Goal: Task Accomplishment & Management: Manage account settings

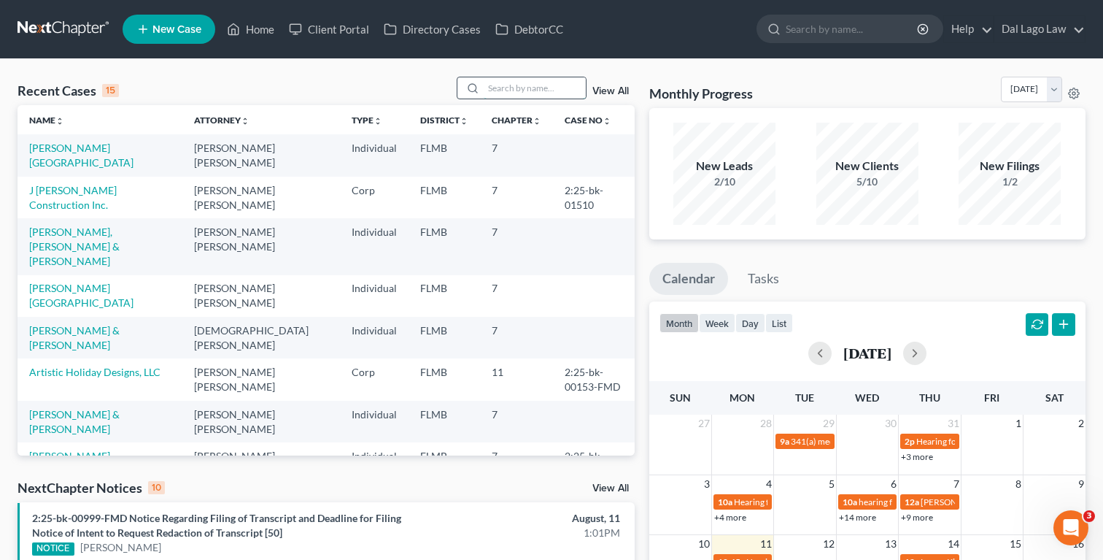
click at [525, 91] on input "search" at bounding box center [535, 87] width 102 height 21
type input "N"
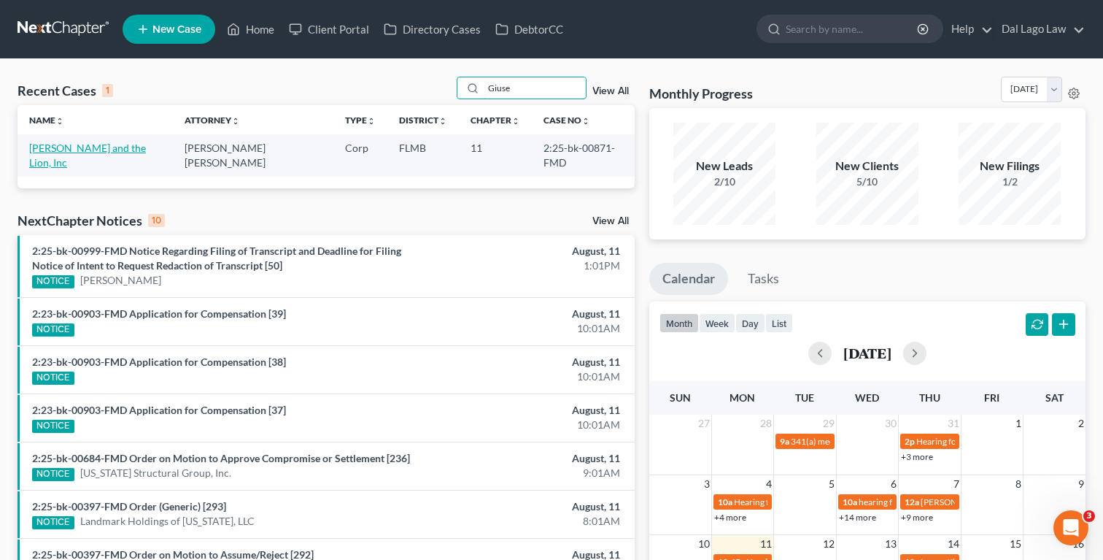
type input "Giuse"
click at [64, 150] on link "[PERSON_NAME] and the Lion, Inc" at bounding box center [87, 155] width 117 height 27
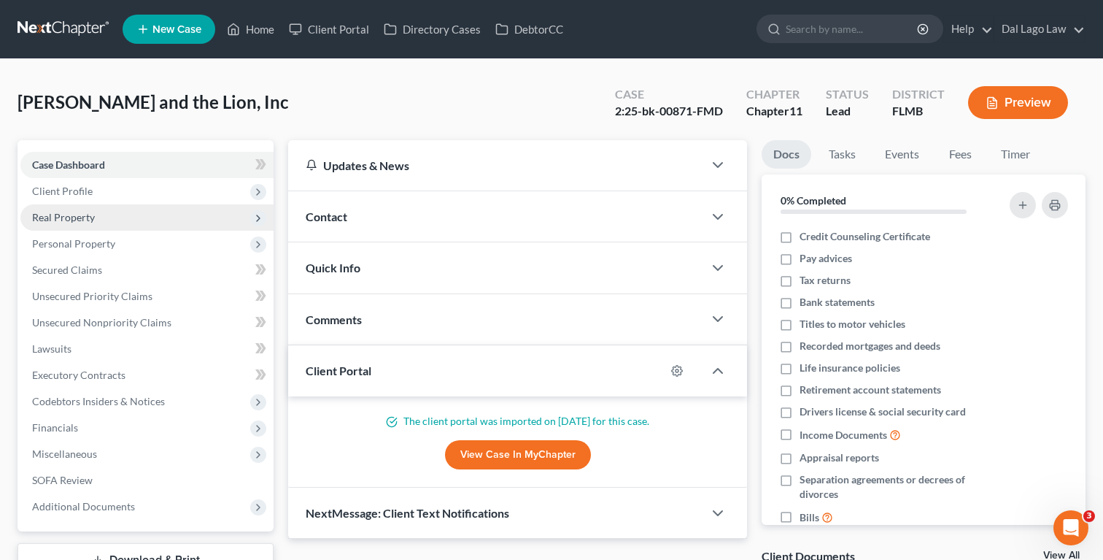
click at [134, 220] on span "Real Property" at bounding box center [146, 217] width 253 height 26
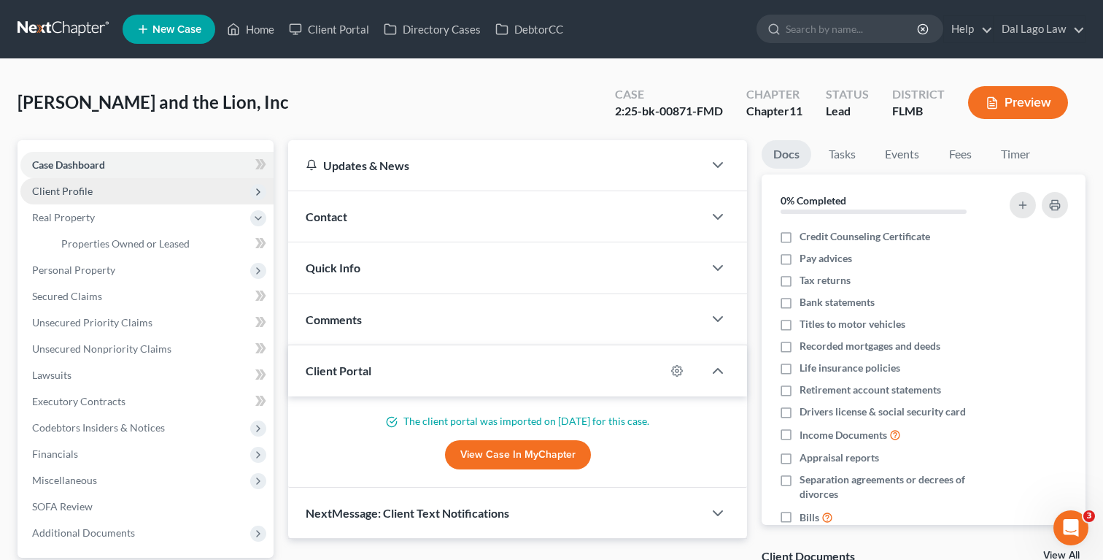
click at [136, 196] on span "Client Profile" at bounding box center [146, 191] width 253 height 26
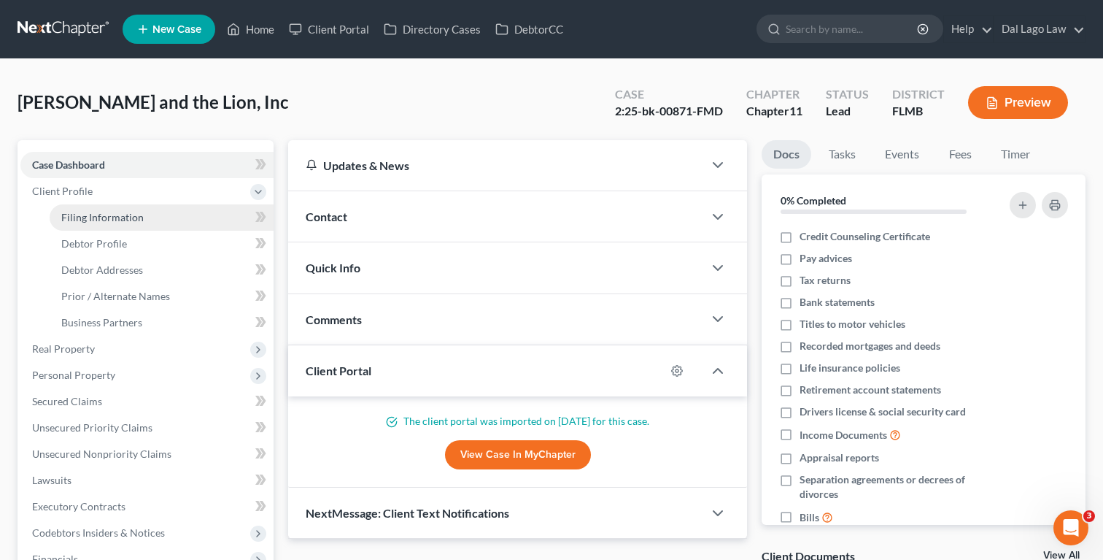
click at [126, 212] on span "Filing Information" at bounding box center [102, 217] width 82 height 12
select select "3"
select select "1"
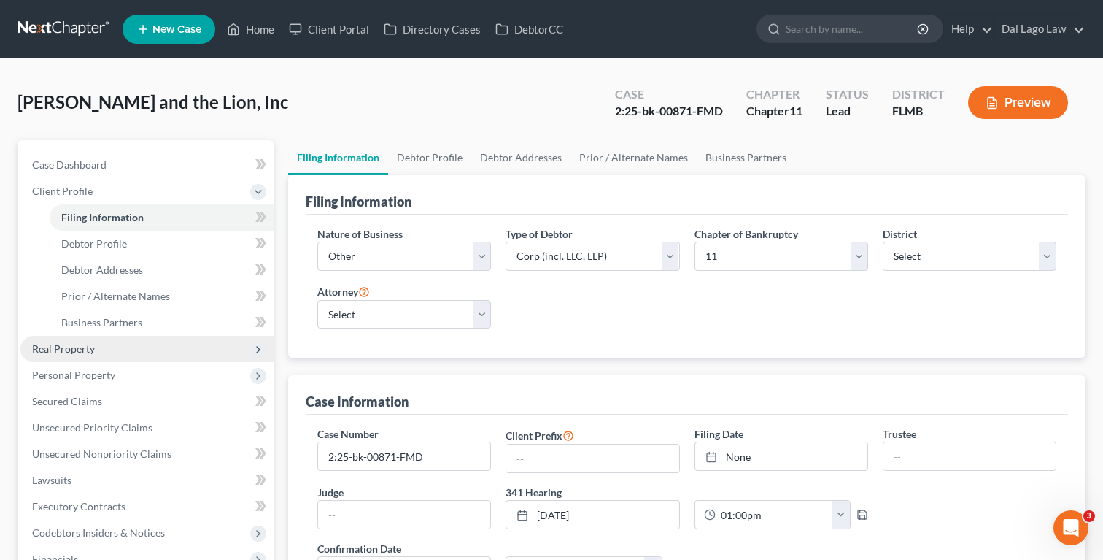
click at [139, 346] on span "Real Property" at bounding box center [146, 349] width 253 height 26
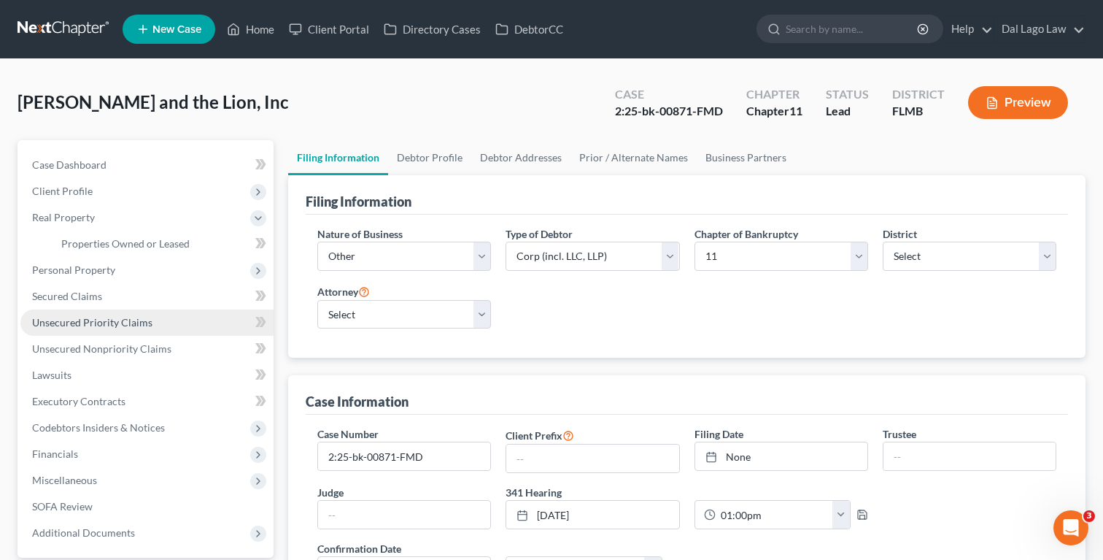
click at [148, 320] on span "Unsecured Priority Claims" at bounding box center [92, 322] width 120 height 12
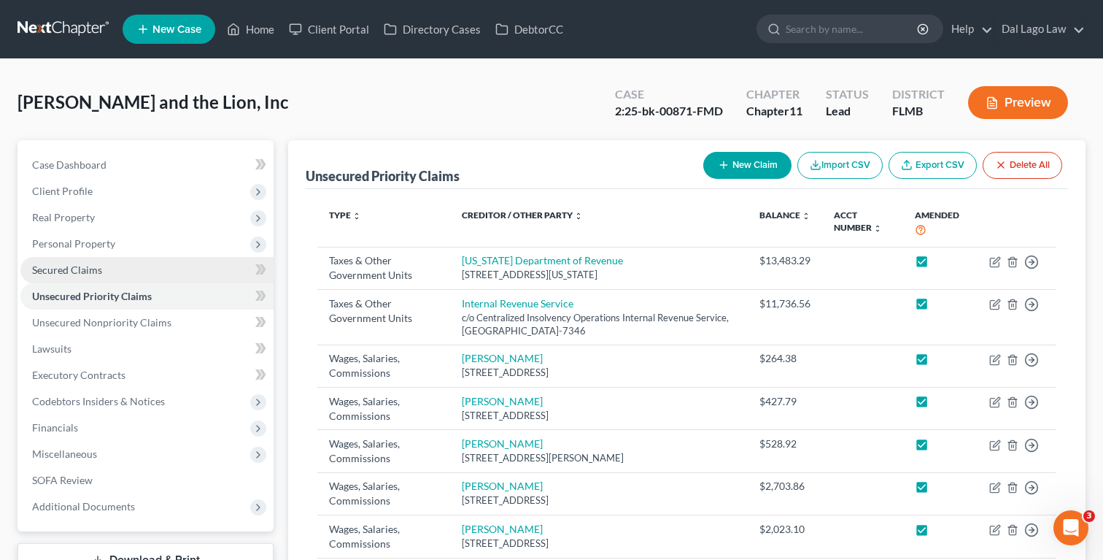
click at [170, 265] on link "Secured Claims" at bounding box center [146, 270] width 253 height 26
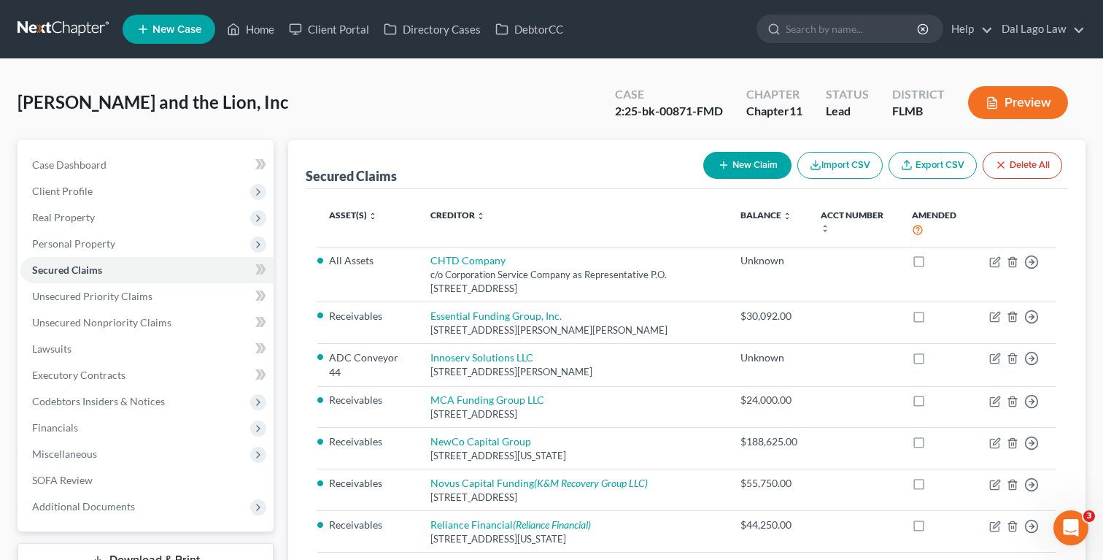
click at [821, 166] on button "Import CSV" at bounding box center [840, 165] width 85 height 27
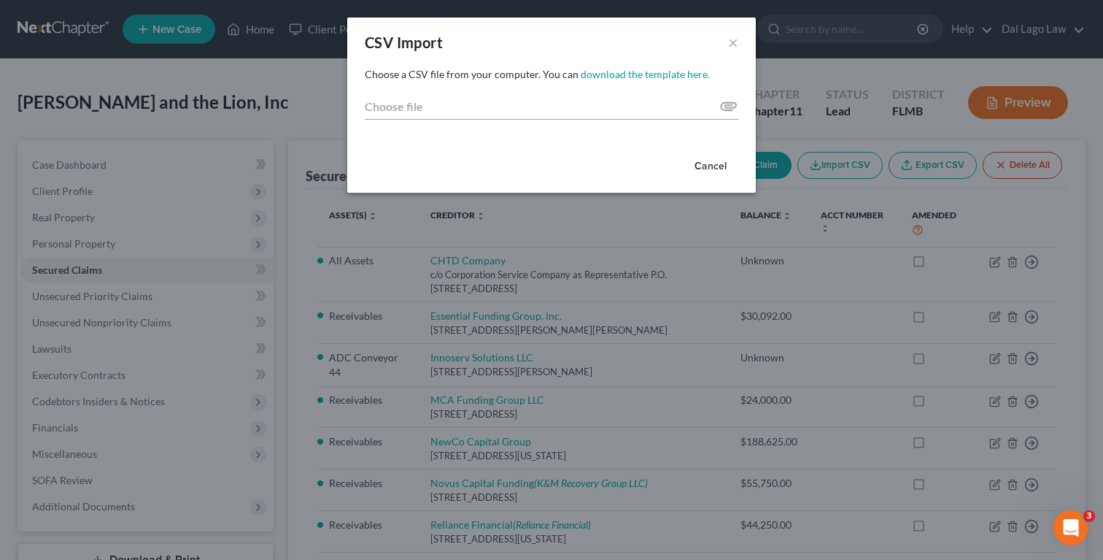
click at [708, 160] on button "Cancel" at bounding box center [710, 166] width 55 height 29
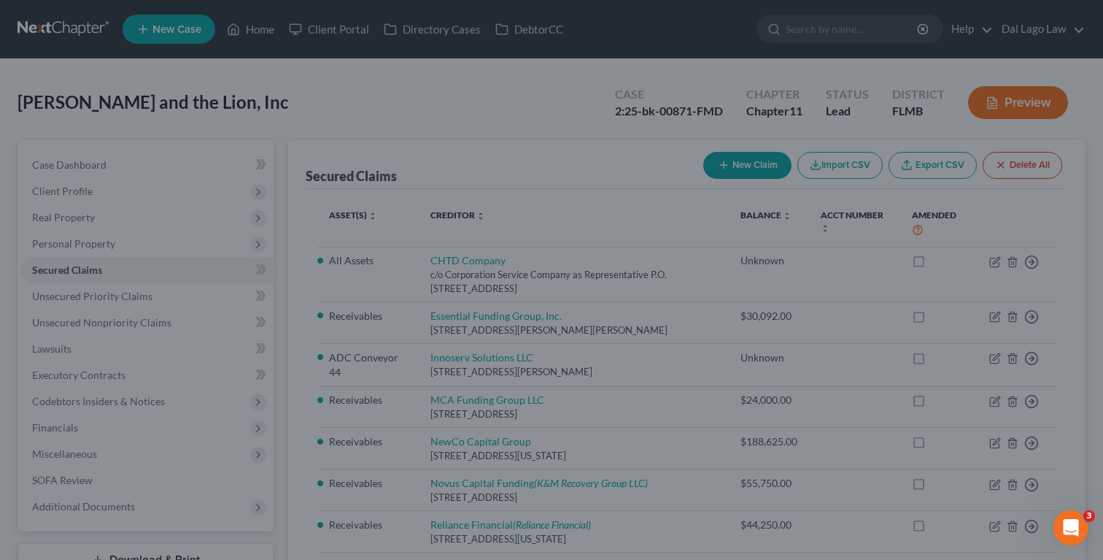
click at [921, 161] on link "Export CSV" at bounding box center [933, 165] width 88 height 27
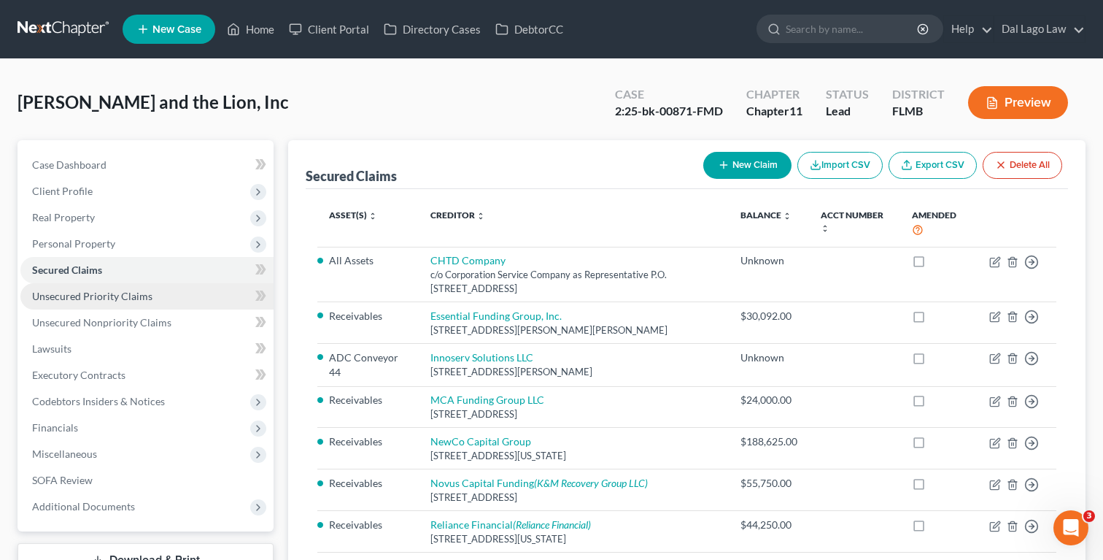
click at [159, 297] on link "Unsecured Priority Claims" at bounding box center [146, 296] width 253 height 26
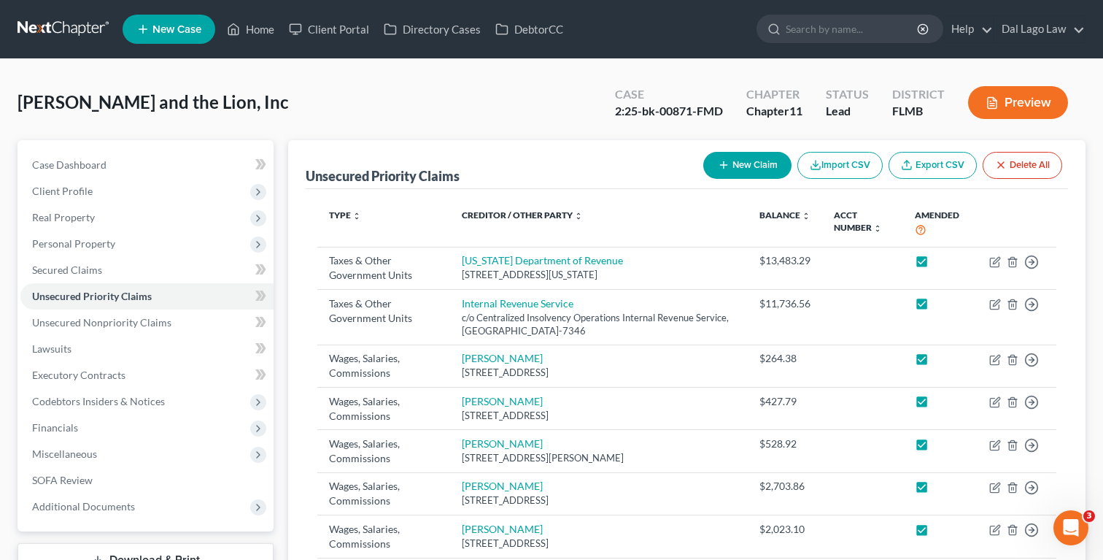
click at [921, 167] on link "Export CSV" at bounding box center [933, 165] width 88 height 27
click at [150, 316] on span "Unsecured Nonpriority Claims" at bounding box center [101, 322] width 139 height 12
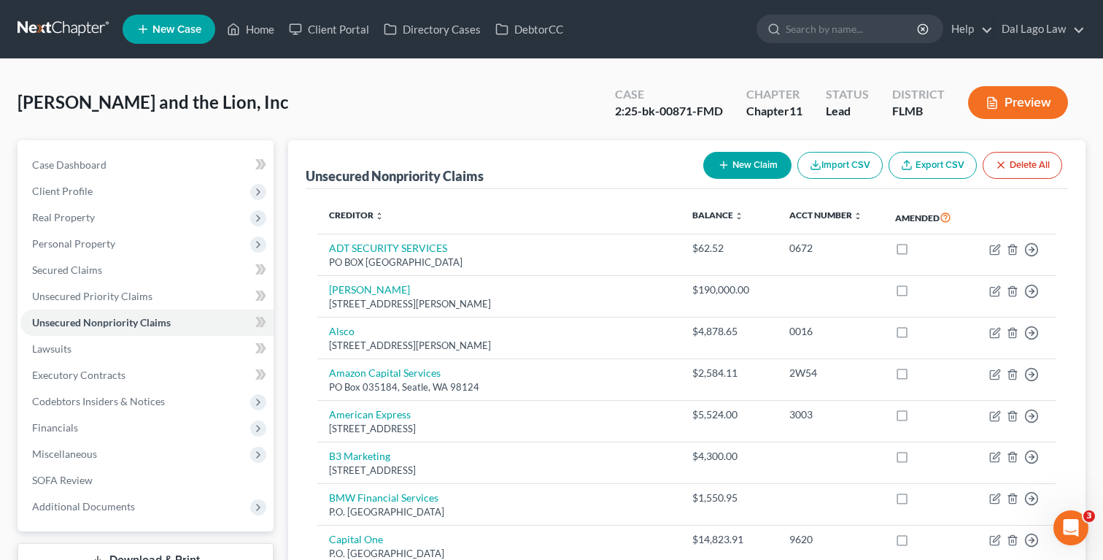
click at [925, 170] on link "Export CSV" at bounding box center [933, 165] width 88 height 27
